Goal: Navigation & Orientation: Find specific page/section

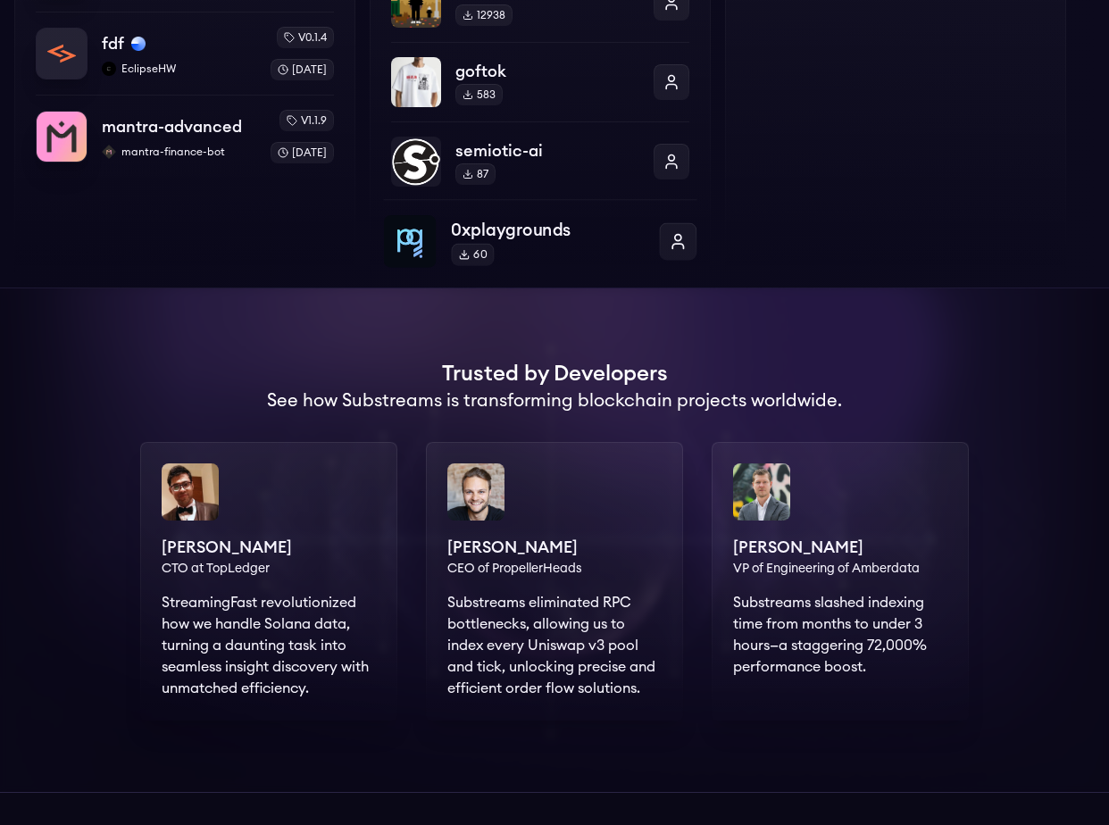
scroll to position [1055, 0]
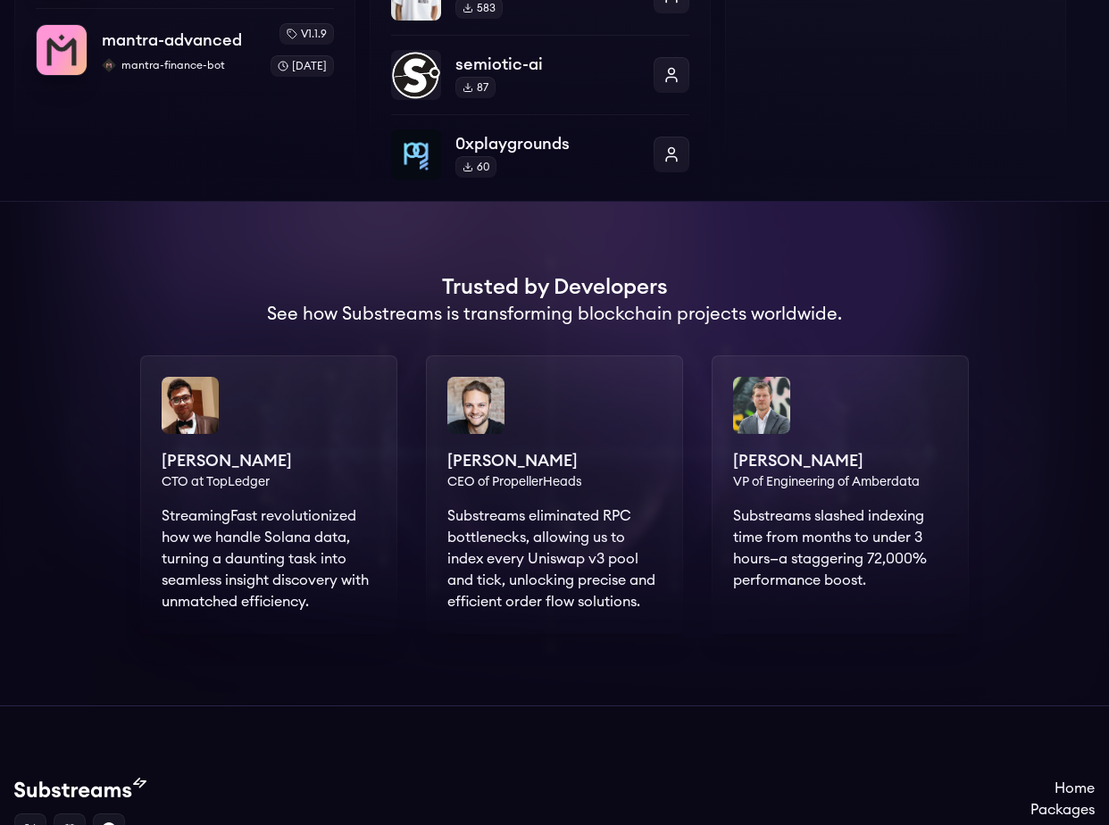
click at [537, 525] on div "[PERSON_NAME] CEO of PropellerHeads Substreams eliminated RPC bottlenecks, allo…" at bounding box center [554, 494] width 257 height 279
click at [571, 537] on div "[PERSON_NAME] CEO of PropellerHeads Substreams eliminated RPC bottlenecks, allo…" at bounding box center [554, 494] width 257 height 279
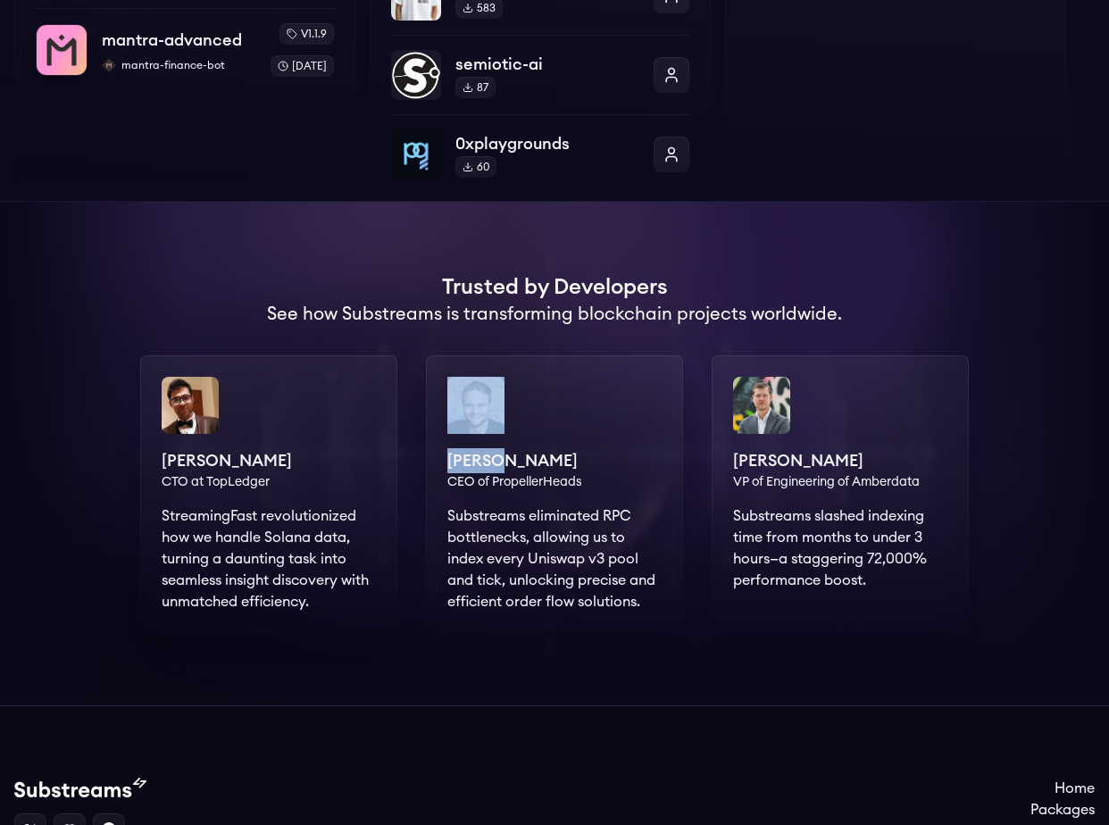
click at [571, 537] on div "[PERSON_NAME] CEO of PropellerHeads Substreams eliminated RPC bottlenecks, allo…" at bounding box center [554, 494] width 257 height 279
click at [589, 647] on div at bounding box center [554, 454] width 1109 height 504
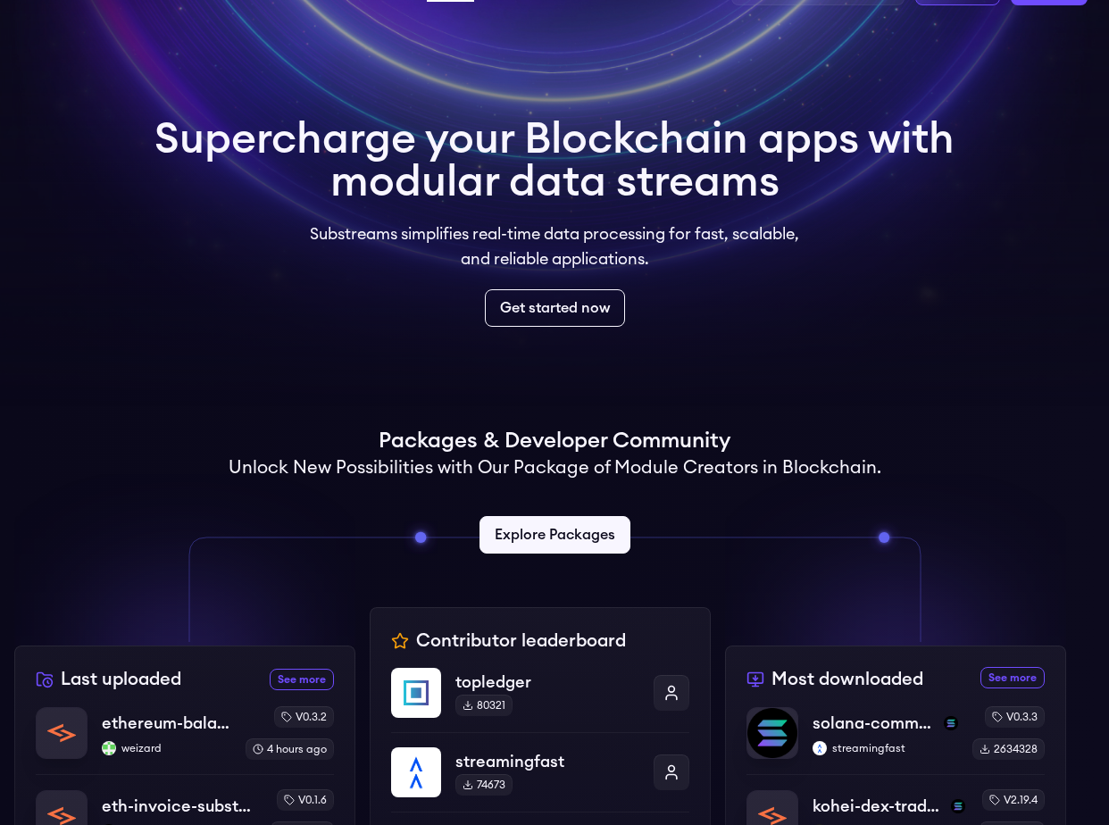
scroll to position [0, 0]
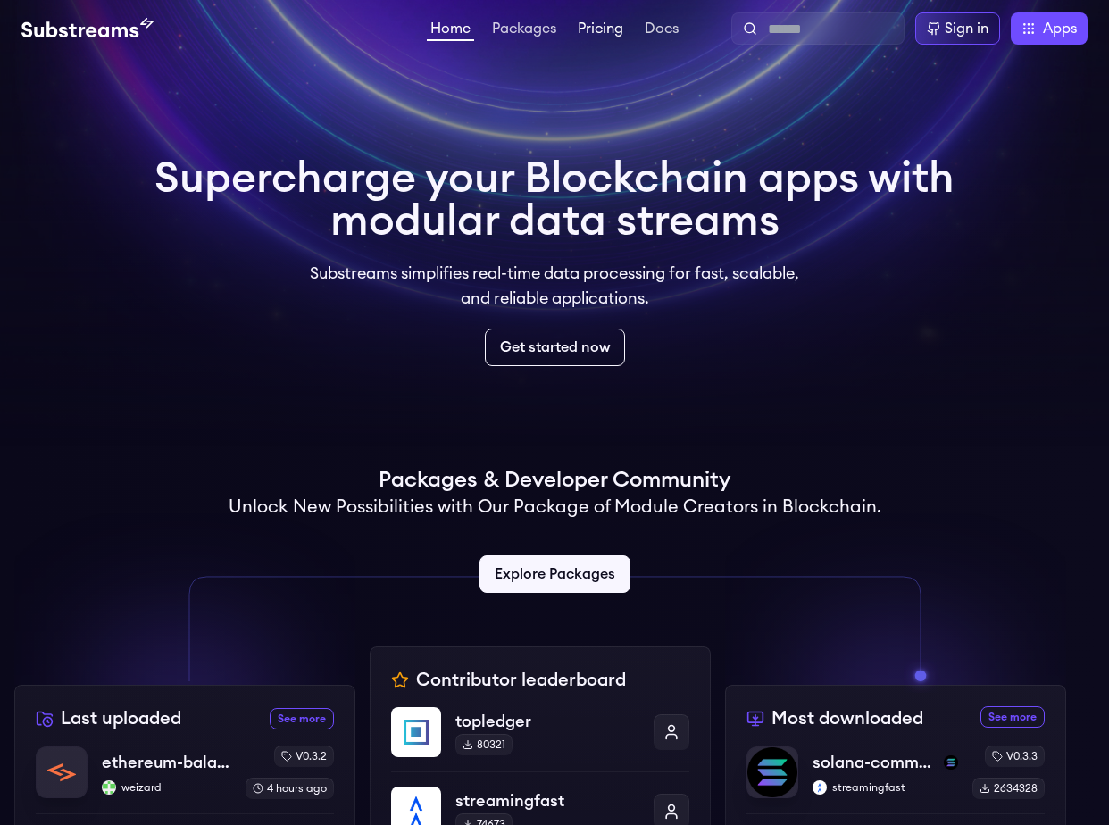
click at [598, 22] on link "Pricing" at bounding box center [600, 30] width 53 height 18
